Goal: Information Seeking & Learning: Learn about a topic

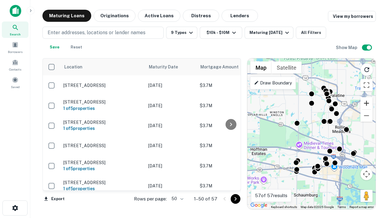
click at [367, 103] on button "Zoom in" at bounding box center [367, 103] width 12 height 12
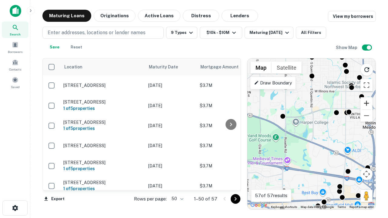
click at [367, 103] on button "Zoom in" at bounding box center [367, 103] width 12 height 12
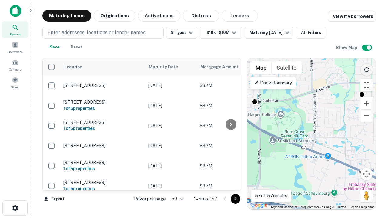
click at [367, 69] on icon "Reload search area" at bounding box center [366, 69] width 7 height 7
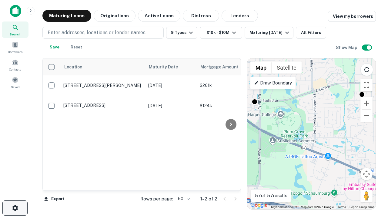
click at [15, 208] on icon "button" at bounding box center [15, 208] width 7 height 7
